Goal: Information Seeking & Learning: Learn about a topic

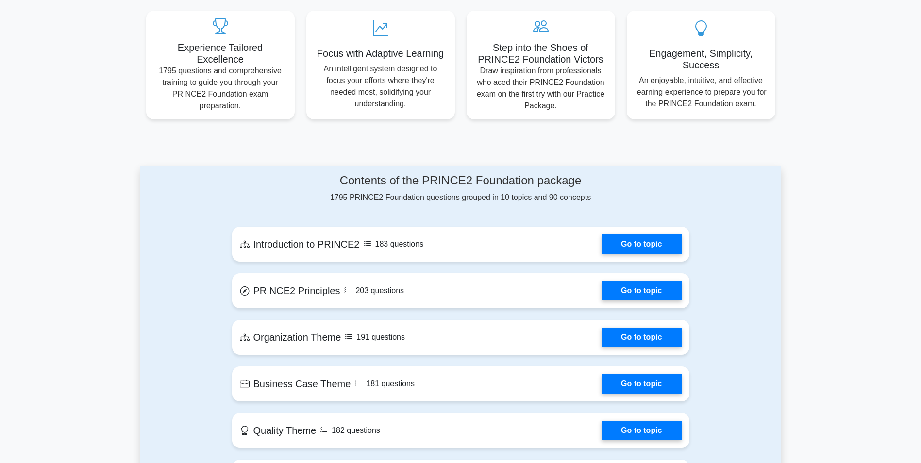
scroll to position [291, 0]
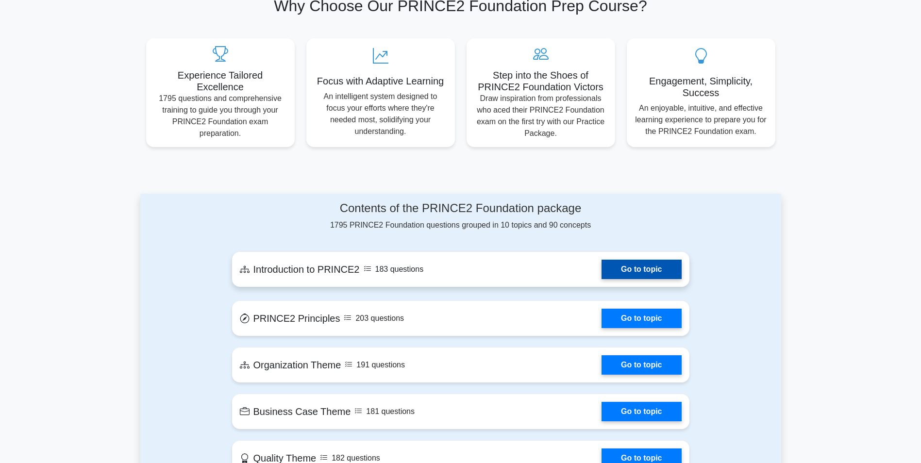
click at [647, 260] on link "Go to topic" at bounding box center [642, 269] width 80 height 19
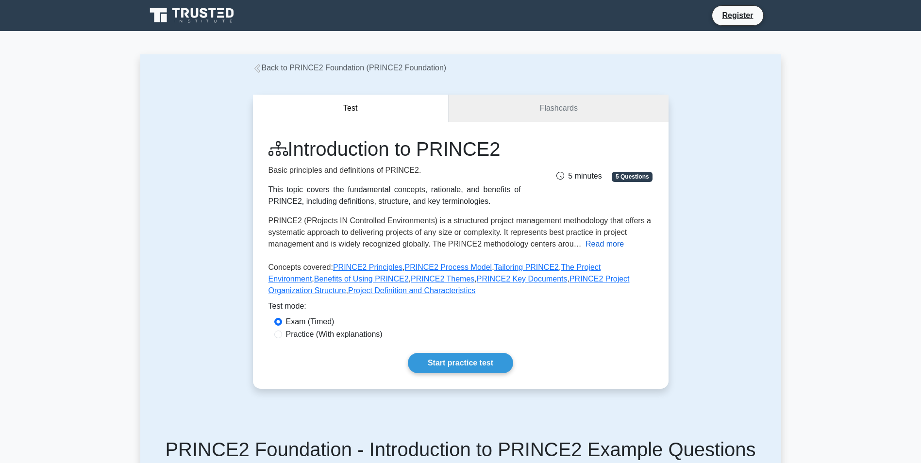
click at [601, 245] on button "Read more" at bounding box center [605, 244] width 38 height 12
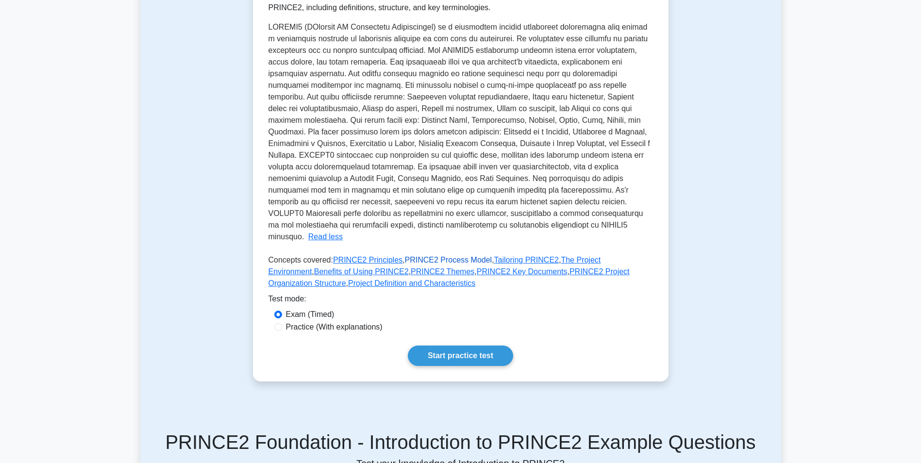
scroll to position [194, 0]
click at [458, 345] on link "Start practice test" at bounding box center [460, 355] width 105 height 20
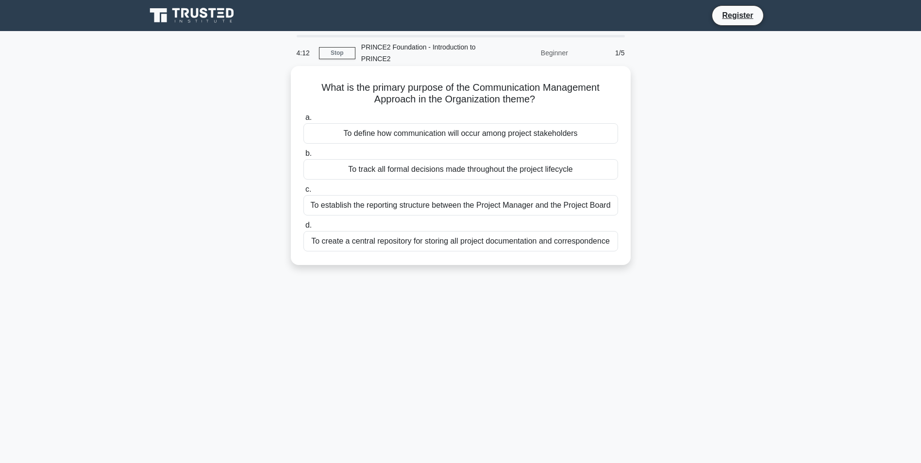
click at [533, 203] on div "To establish the reporting structure between the Project Manager and the Projec…" at bounding box center [461, 205] width 315 height 20
click at [304, 193] on input "c. To establish the reporting structure between the Project Manager and the Pro…" at bounding box center [304, 189] width 0 height 6
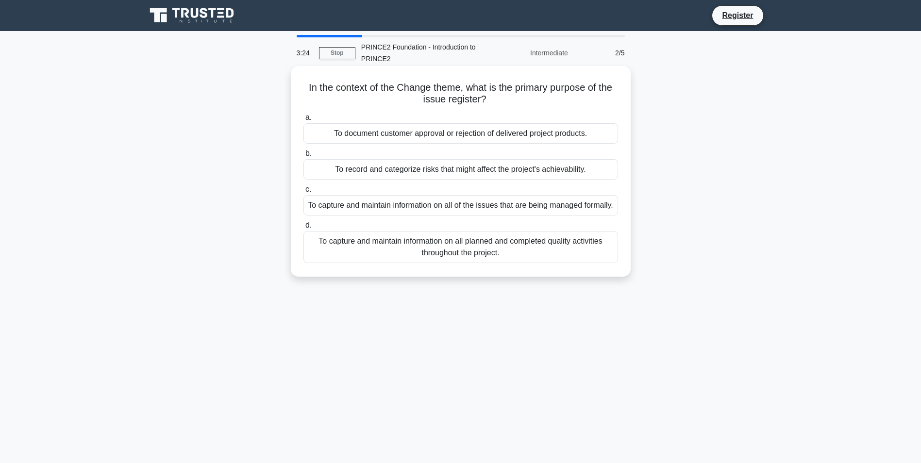
click at [553, 263] on div "To capture and maintain information on all planned and completed quality activi…" at bounding box center [461, 247] width 315 height 32
click at [304, 229] on input "d. To capture and maintain information on all planned and completed quality act…" at bounding box center [304, 225] width 0 height 6
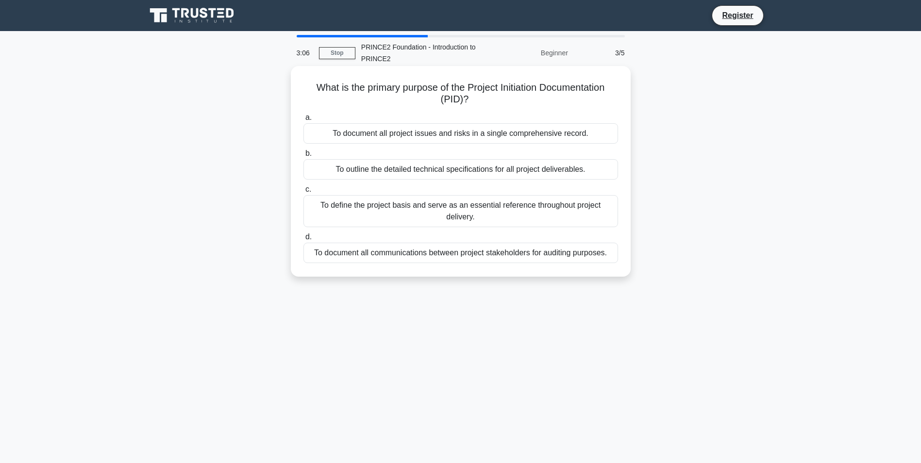
click at [563, 206] on div "To define the project basis and serve as an essential reference throughout proj…" at bounding box center [461, 211] width 315 height 32
click at [304, 193] on input "c. To define the project basis and serve as an essential reference throughout p…" at bounding box center [304, 189] width 0 height 6
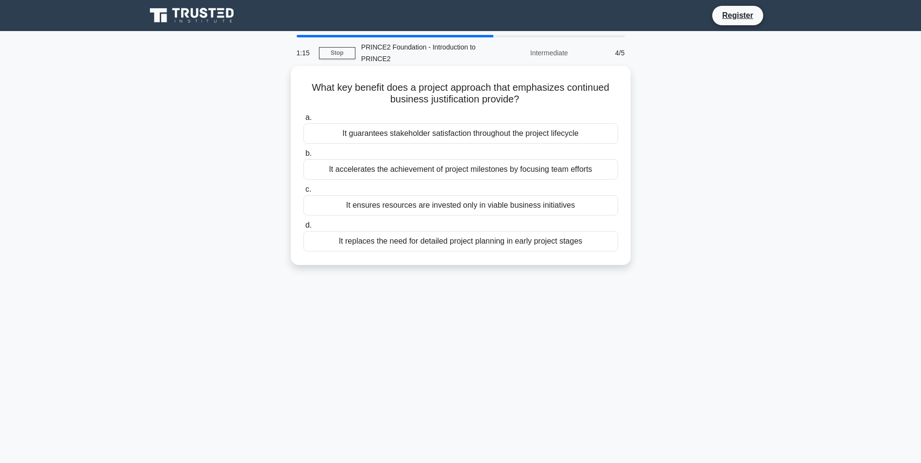
click at [538, 129] on div "It guarantees stakeholder satisfaction throughout the project lifecycle" at bounding box center [461, 133] width 315 height 20
click at [304, 121] on input "a. It guarantees stakeholder satisfaction throughout the project lifecycle" at bounding box center [304, 118] width 0 height 6
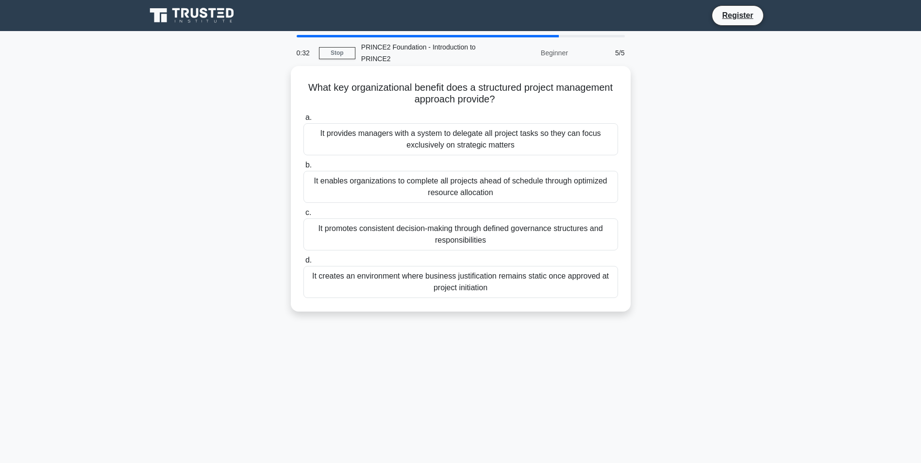
click at [517, 182] on div "It enables organizations to complete all projects ahead of schedule through opt…" at bounding box center [461, 187] width 315 height 32
click at [304, 169] on input "b. It enables organizations to complete all projects ahead of schedule through …" at bounding box center [304, 165] width 0 height 6
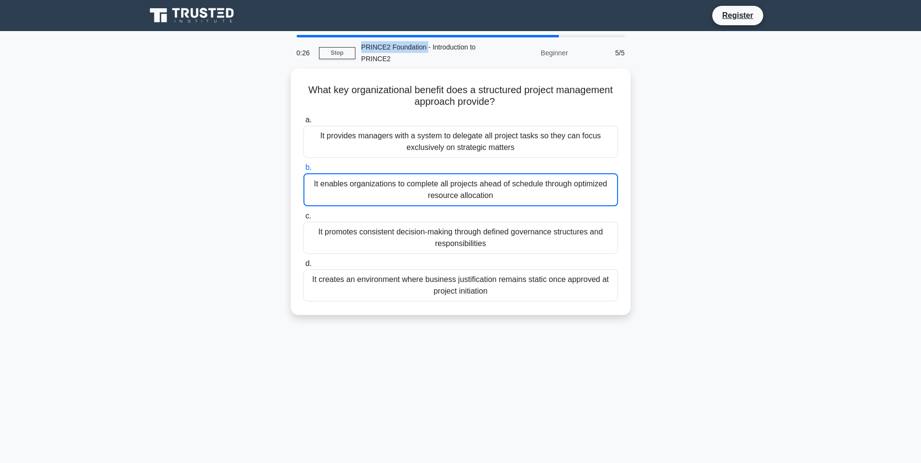
drag, startPoint x: 359, startPoint y: 48, endPoint x: 425, endPoint y: 48, distance: 65.6
click at [425, 48] on div "PRINCE2 Foundation - Introduction to PRINCE2" at bounding box center [422, 52] width 134 height 31
click at [688, 193] on div "What key organizational benefit does a structured project management approach p…" at bounding box center [460, 197] width 641 height 258
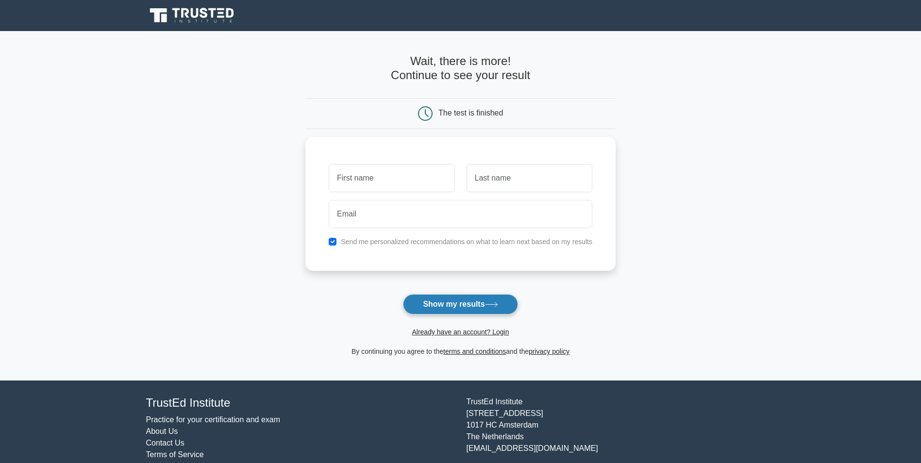
click at [484, 301] on button "Show my results" at bounding box center [460, 304] width 115 height 20
click at [436, 169] on input "text" at bounding box center [392, 176] width 126 height 28
type input "Nagzibek"
click at [535, 170] on input "text" at bounding box center [530, 176] width 126 height 28
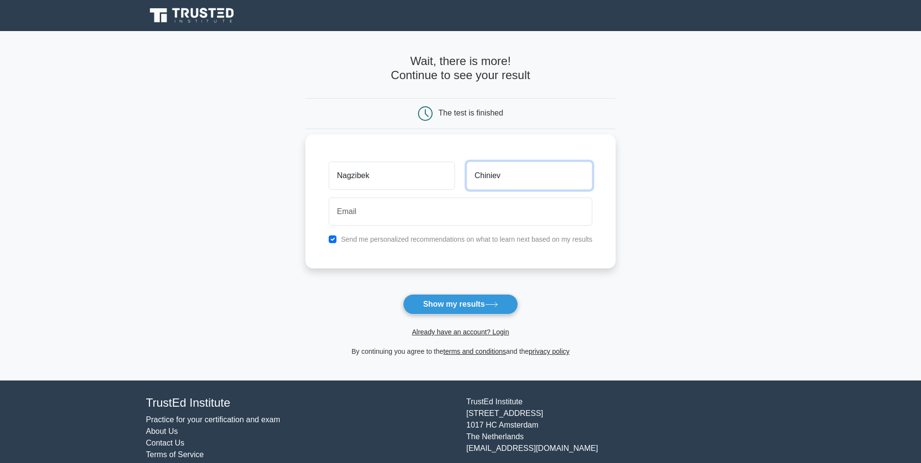
type input "Chiniev"
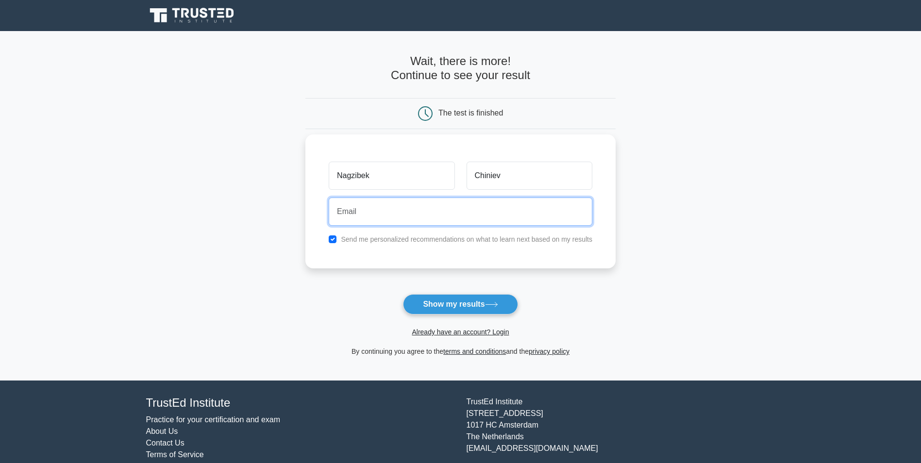
click at [385, 215] on input "email" at bounding box center [461, 212] width 264 height 28
type input "nagzibek.chiniev@gmail.com"
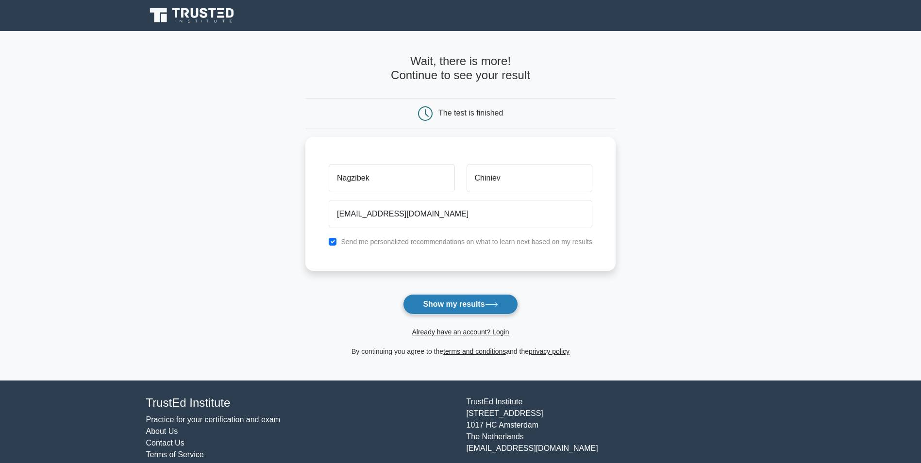
click at [473, 305] on button "Show my results" at bounding box center [460, 304] width 115 height 20
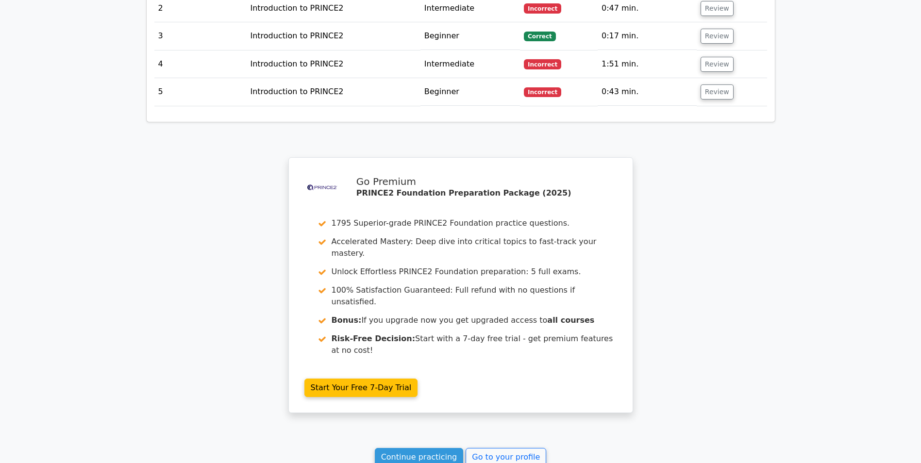
scroll to position [1311, 0]
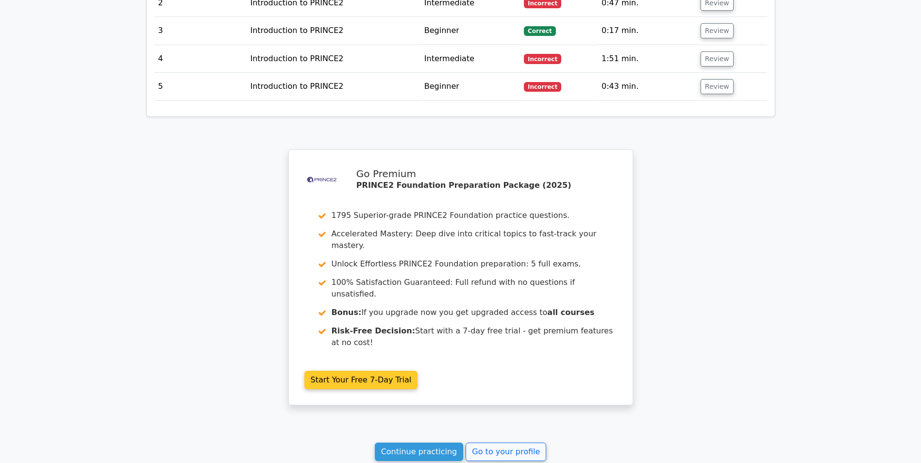
click at [389, 371] on link "Start Your Free 7-Day Trial" at bounding box center [361, 380] width 114 height 18
